Goal: Task Accomplishment & Management: Manage account settings

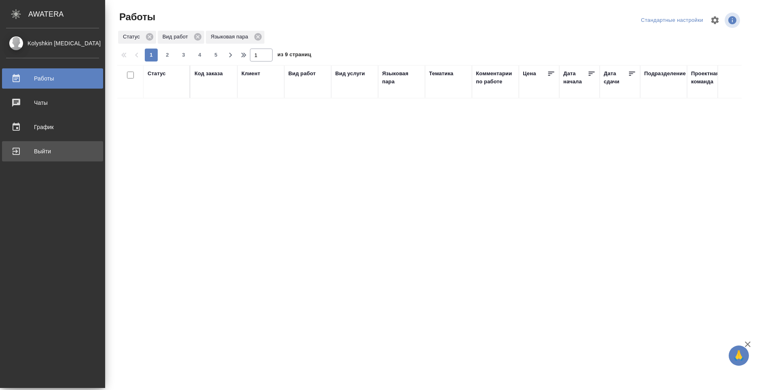
drag, startPoint x: 0, startPoint y: 0, endPoint x: 24, endPoint y: 150, distance: 152.4
click at [24, 150] on div "Выйти" at bounding box center [52, 151] width 93 height 12
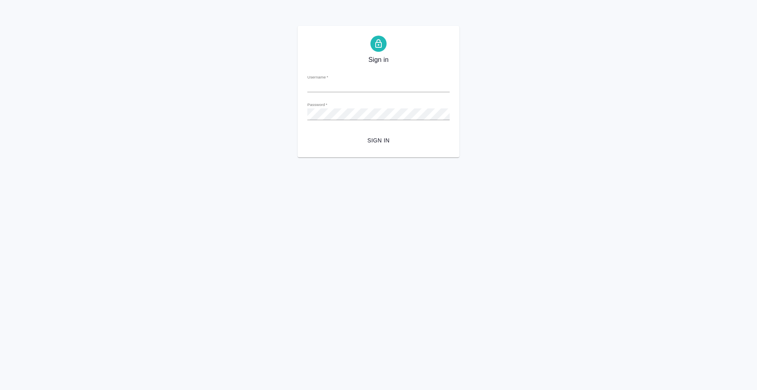
type input "[PERSON_NAME][EMAIL_ADDRESS][DOMAIN_NAME]"
click at [366, 143] on span "Sign in" at bounding box center [378, 141] width 129 height 10
